Goal: Transaction & Acquisition: Purchase product/service

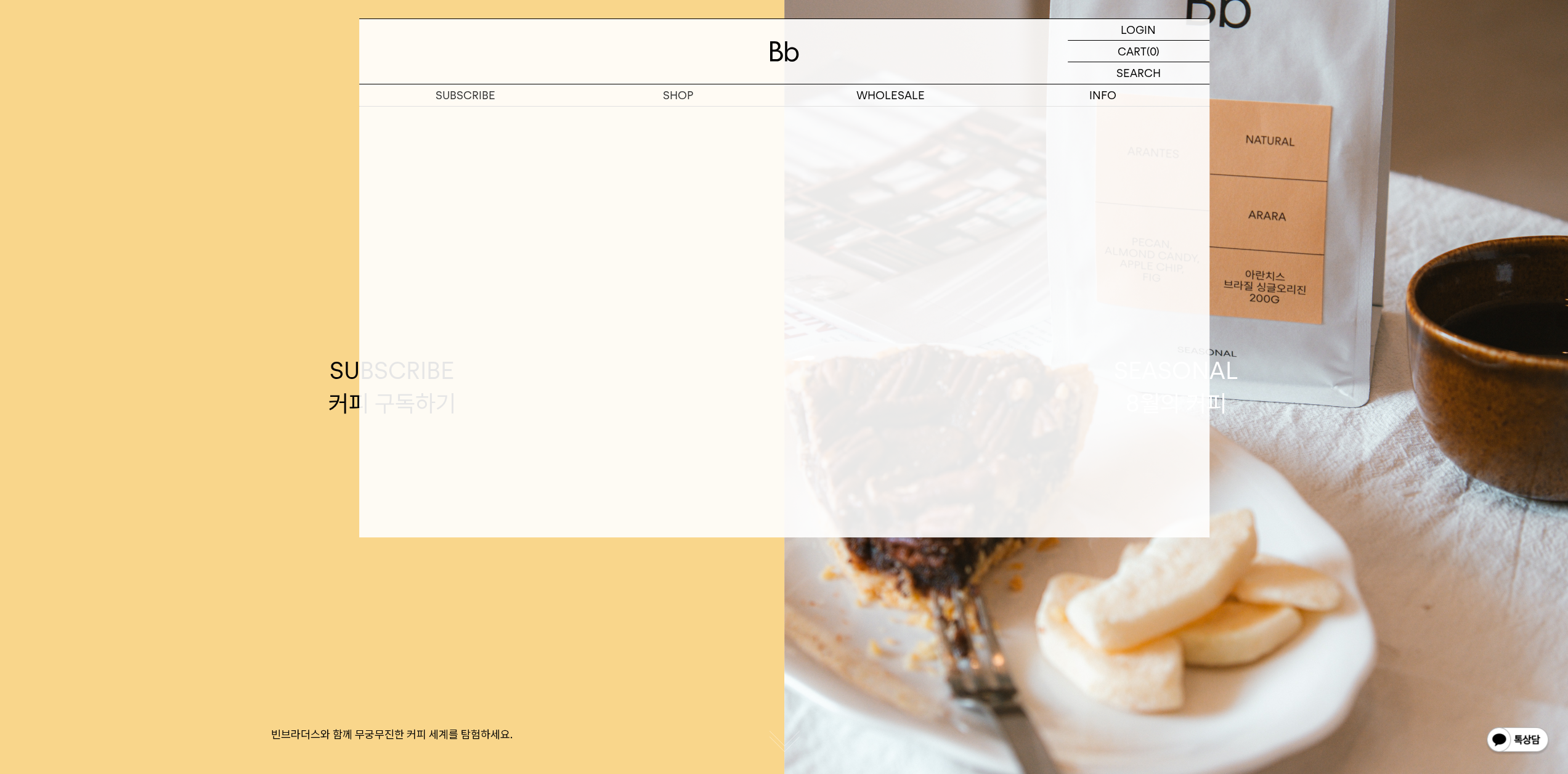
click at [572, 106] on p "SHOP" at bounding box center [678, 95] width 212 height 22
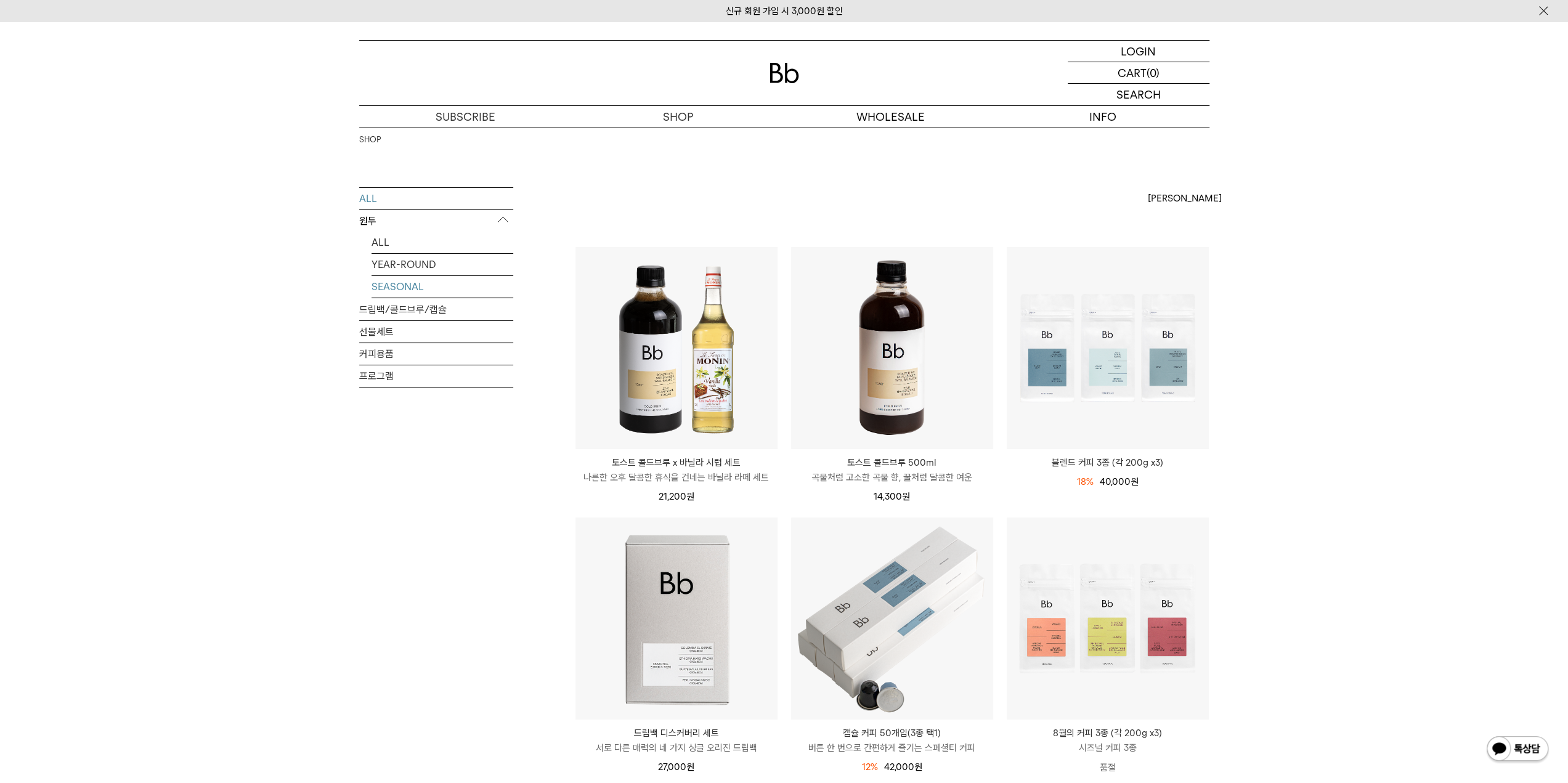
click at [397, 285] on link "SEASONAL" at bounding box center [442, 287] width 142 height 22
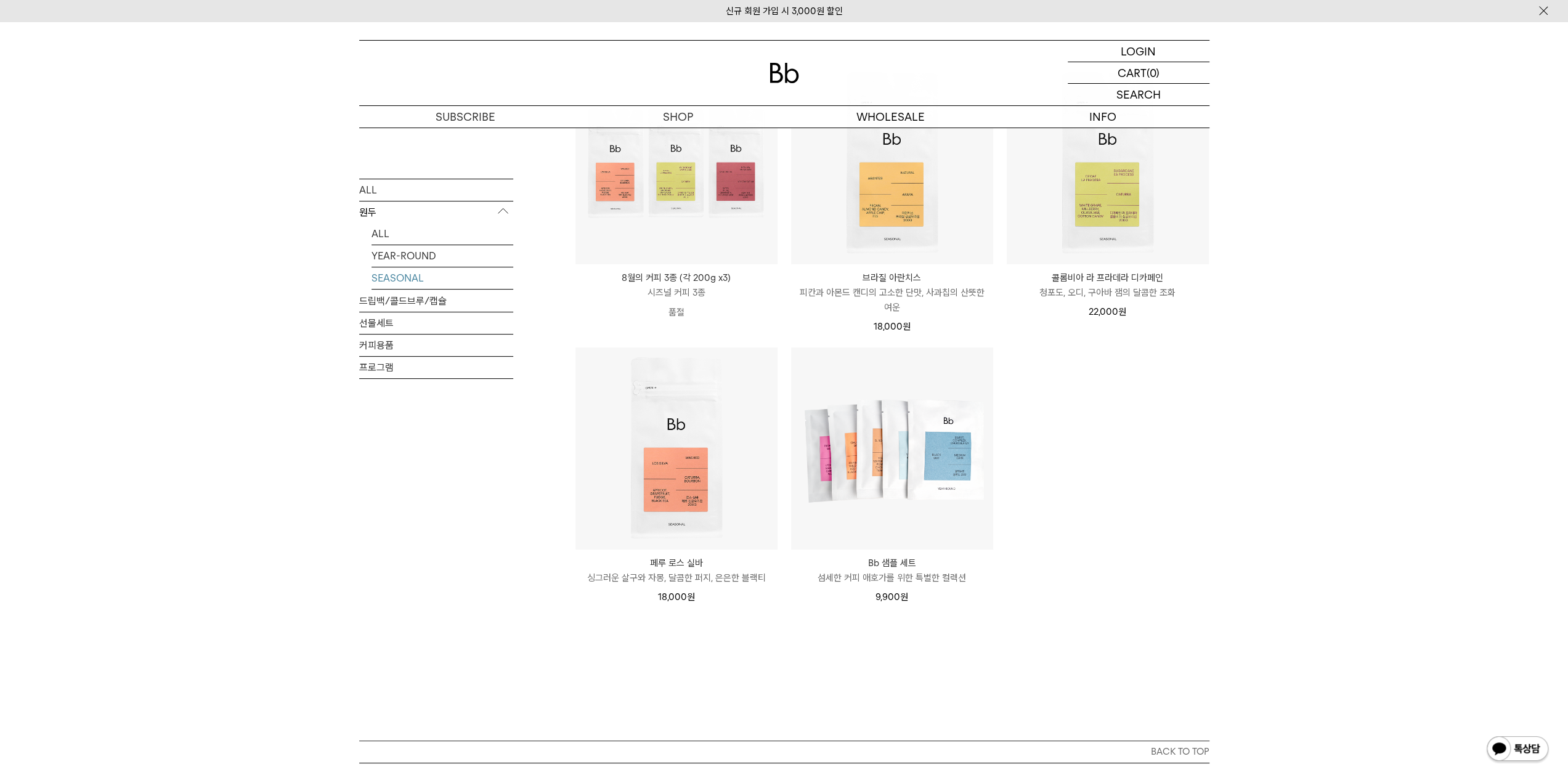
scroll to position [62, 0]
